Goal: Task Accomplishment & Management: Manage account settings

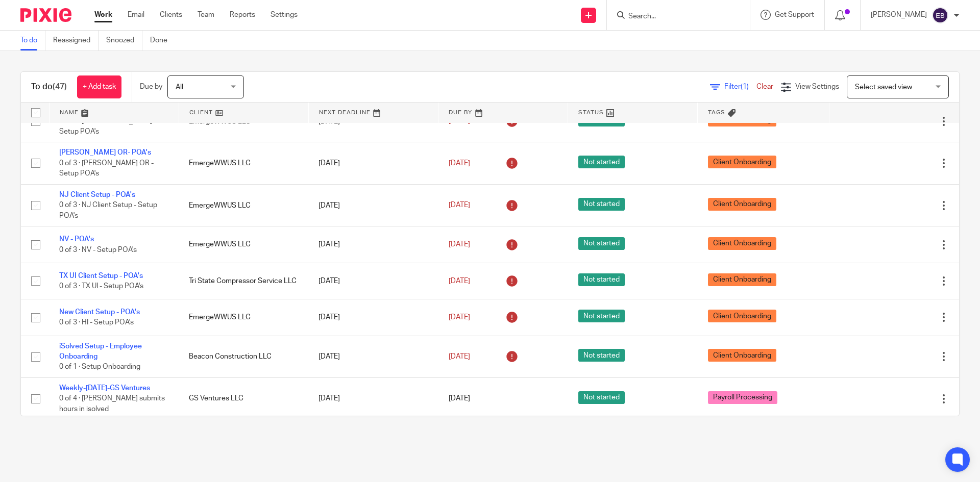
scroll to position [1499, 0]
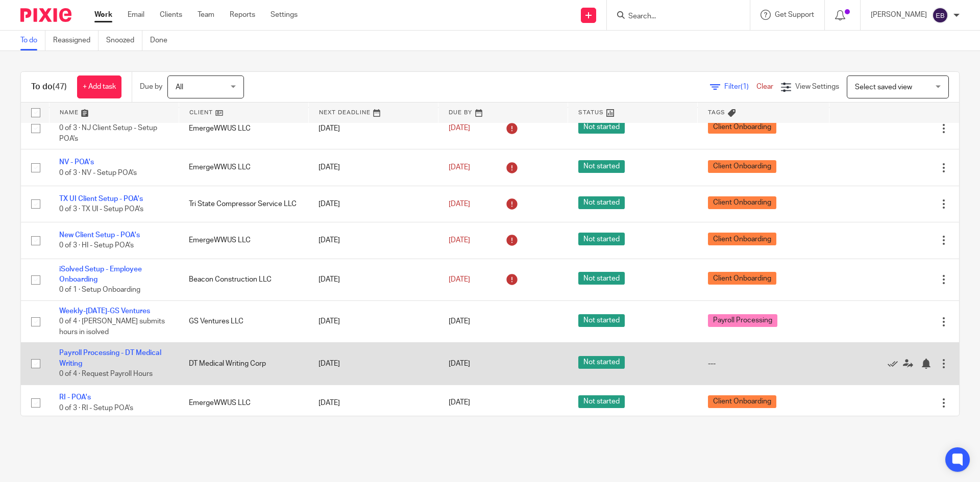
click at [939, 359] on div at bounding box center [944, 364] width 10 height 10
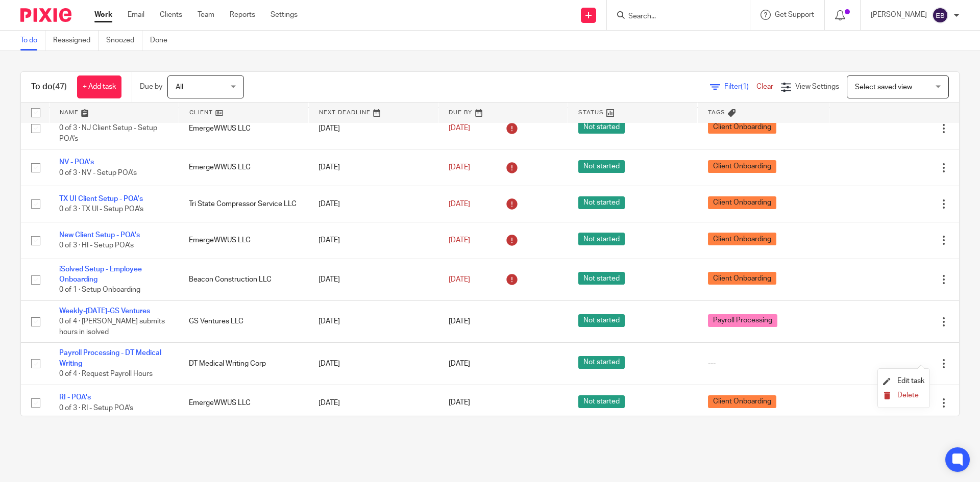
click at [904, 395] on span "Delete" at bounding box center [907, 395] width 21 height 7
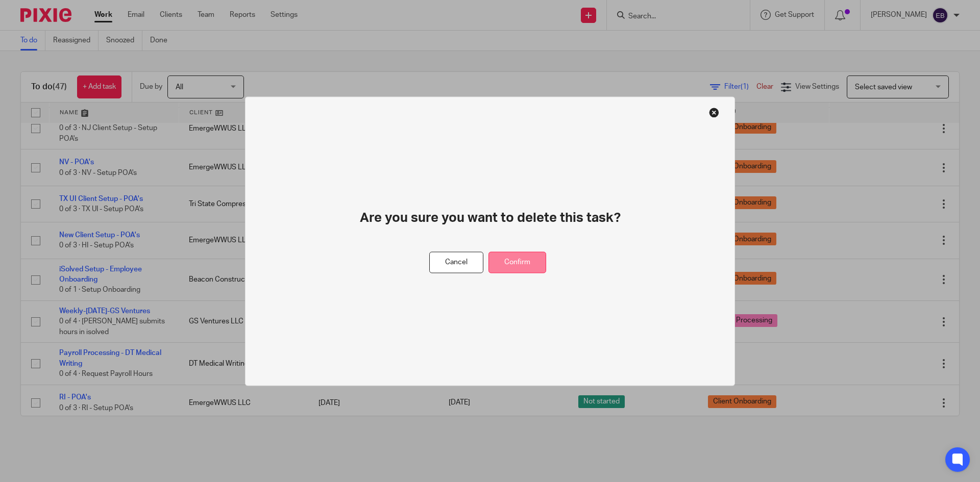
click at [522, 260] on button "Confirm" at bounding box center [517, 263] width 58 height 22
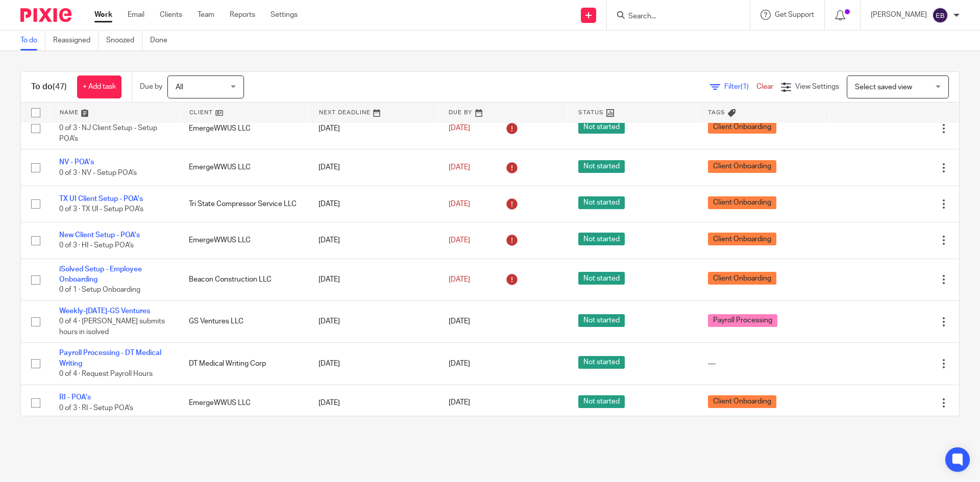
scroll to position [1457, 0]
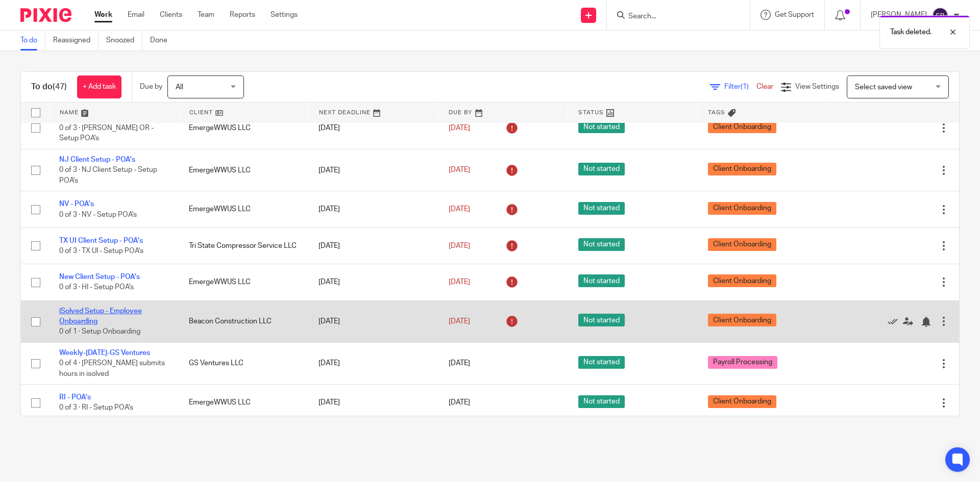
click at [127, 308] on link "iSolved Setup - Employee Onboarding" at bounding box center [100, 316] width 83 height 17
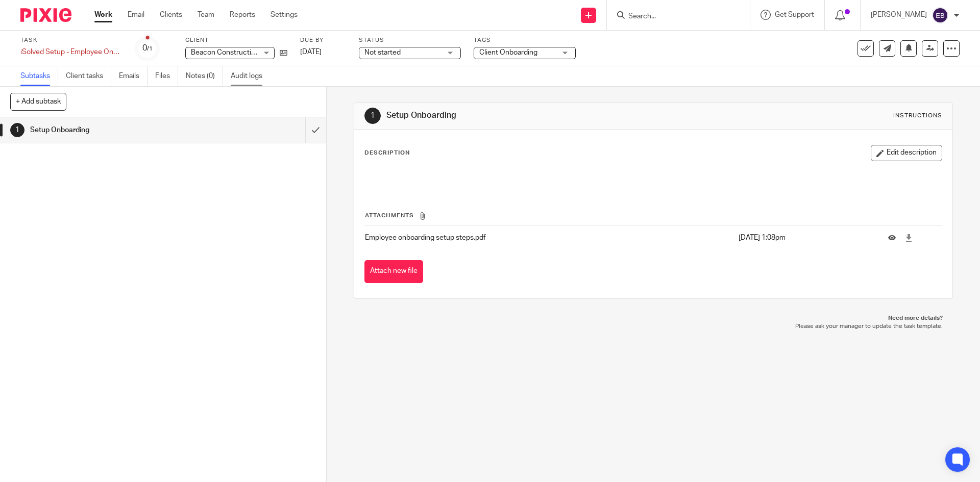
click at [242, 75] on link "Audit logs" at bounding box center [250, 76] width 39 height 20
click at [264, 55] on div "Beacon Construction LLC Beacon Construction LLC" at bounding box center [229, 53] width 89 height 12
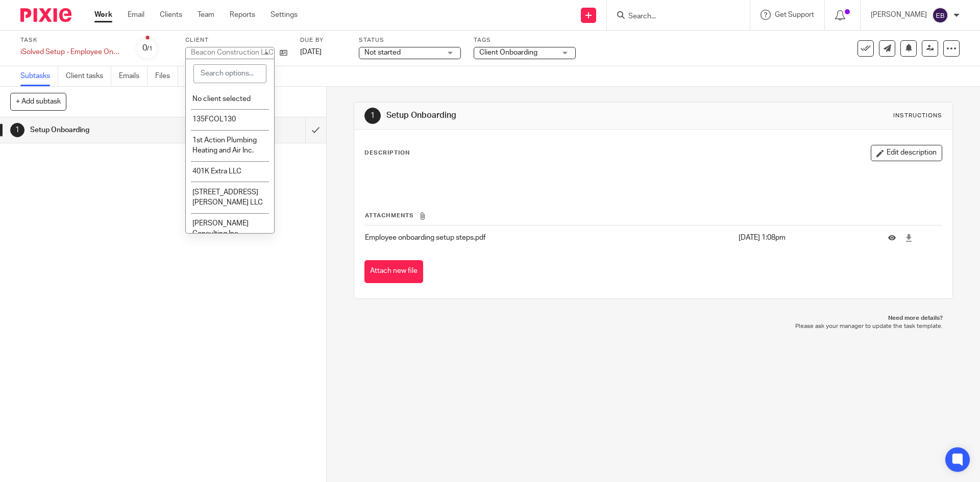
click at [264, 55] on div "Beacon Construction LLC" at bounding box center [232, 52] width 83 height 7
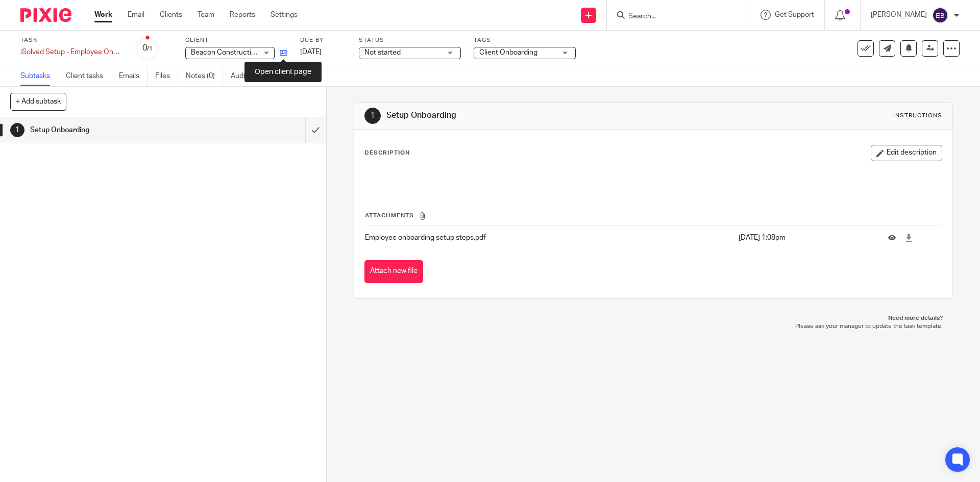
click at [283, 52] on icon at bounding box center [284, 53] width 8 height 8
click at [302, 132] on input "submit" at bounding box center [163, 130] width 326 height 26
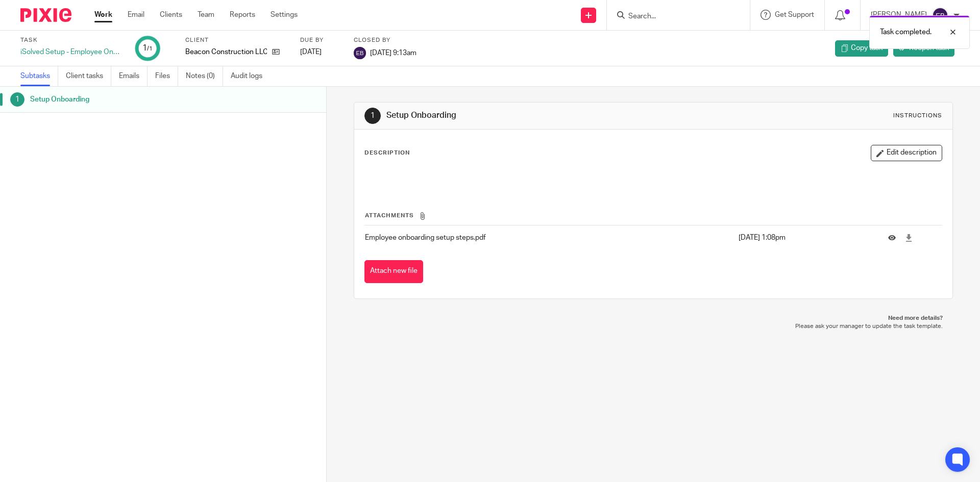
click at [103, 11] on link "Work" at bounding box center [103, 15] width 18 height 10
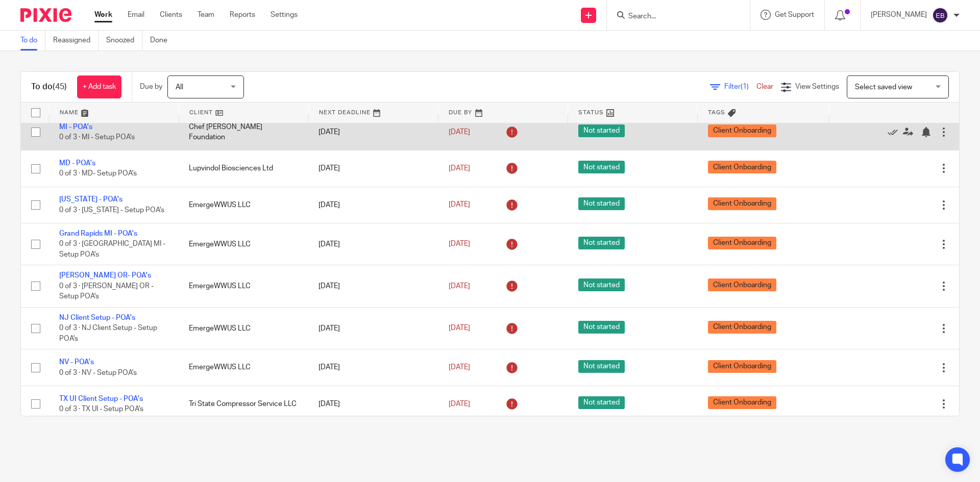
scroll to position [1415, 0]
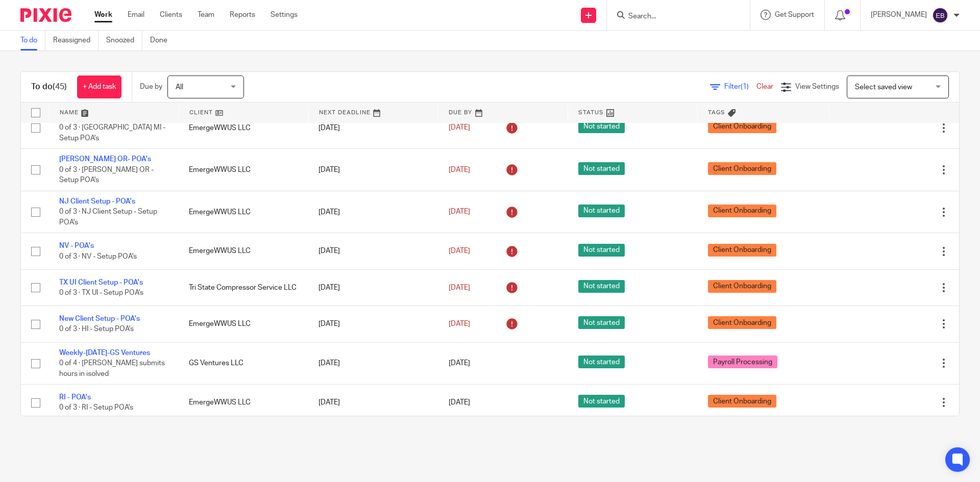
click at [214, 471] on main "To do Reassigned Snoozed Done To do (45) + Add task Due by All All [DATE] [DATE…" at bounding box center [490, 241] width 980 height 482
